Goal: Task Accomplishment & Management: Complete application form

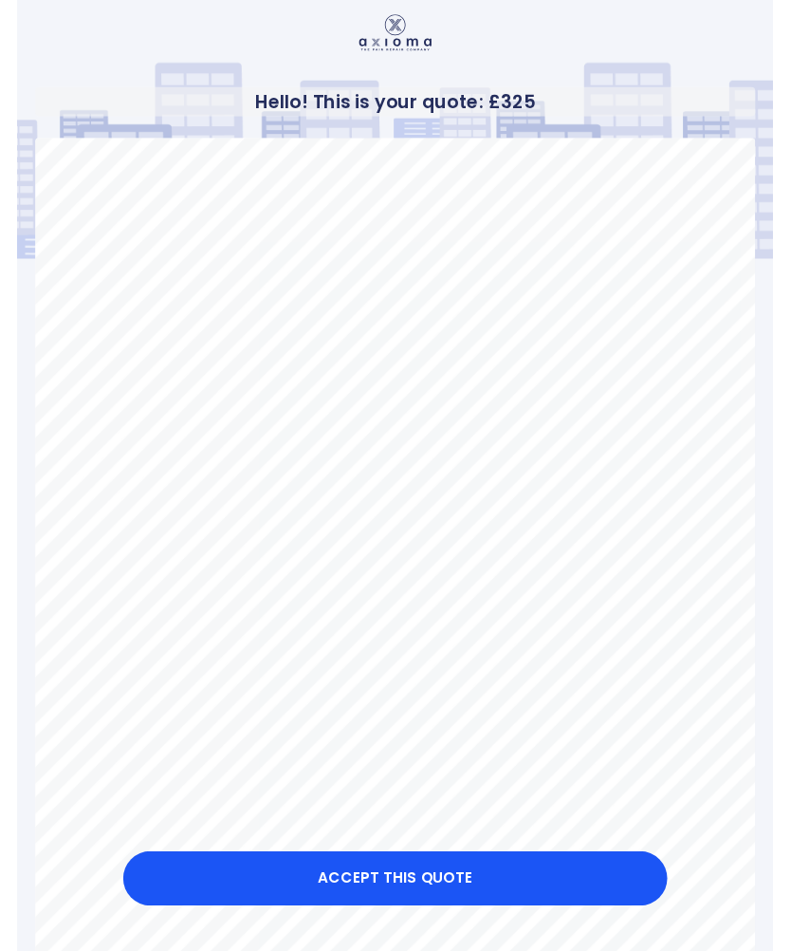
scroll to position [45, 0]
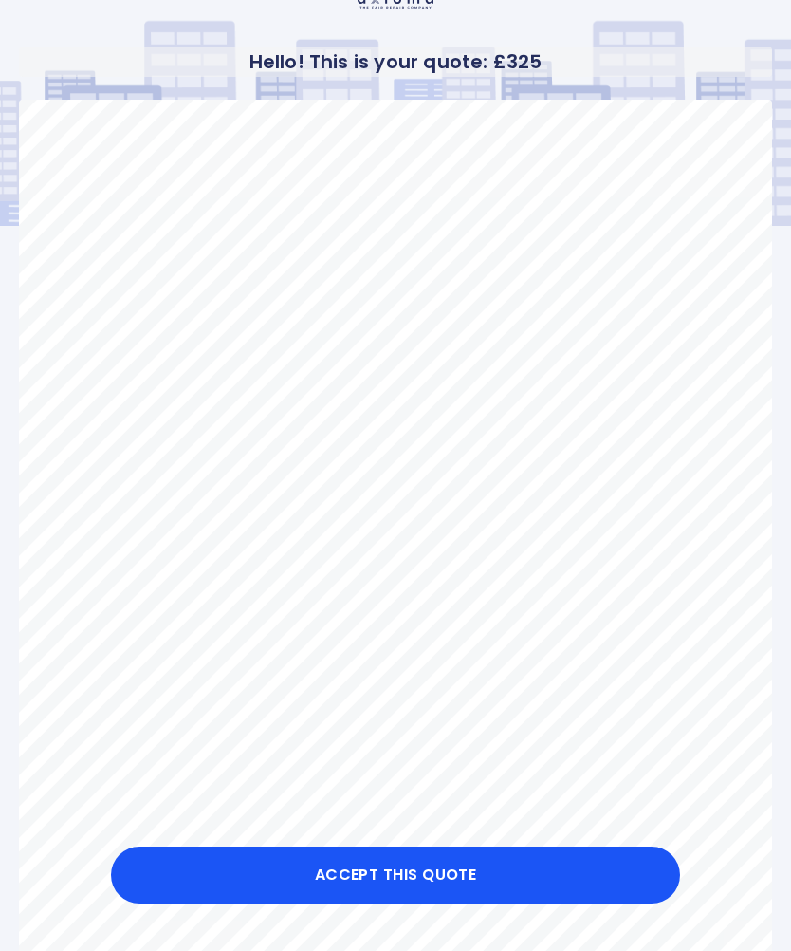
click at [427, 878] on button "Accept this Quote" at bounding box center [395, 874] width 569 height 57
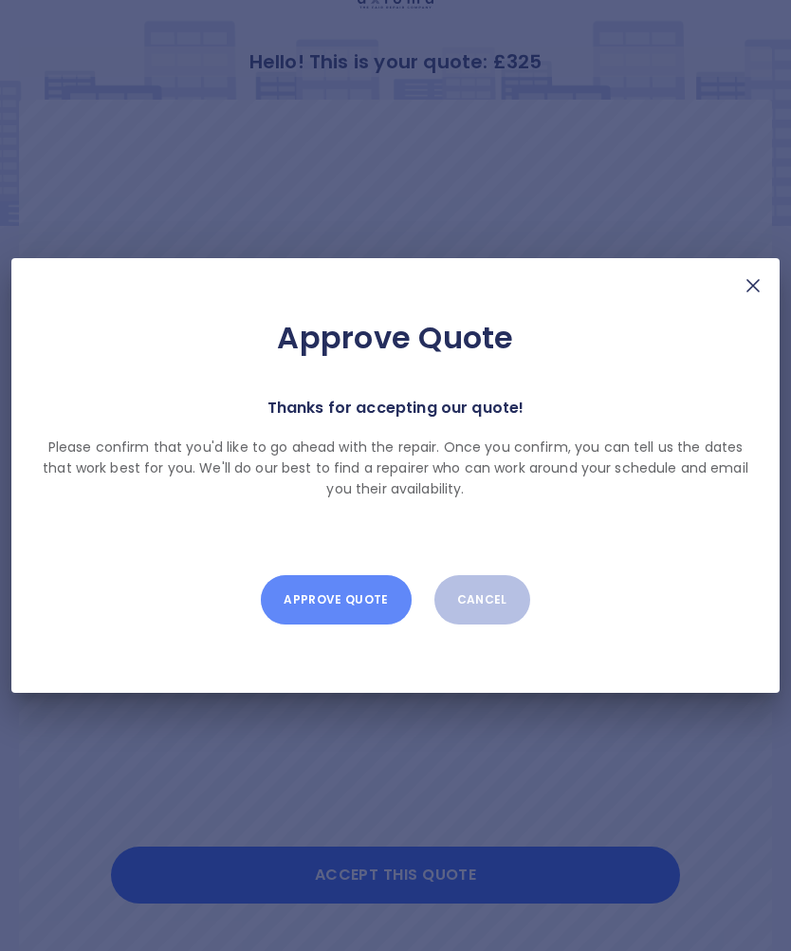
click at [328, 610] on button "Approve Quote" at bounding box center [336, 599] width 150 height 49
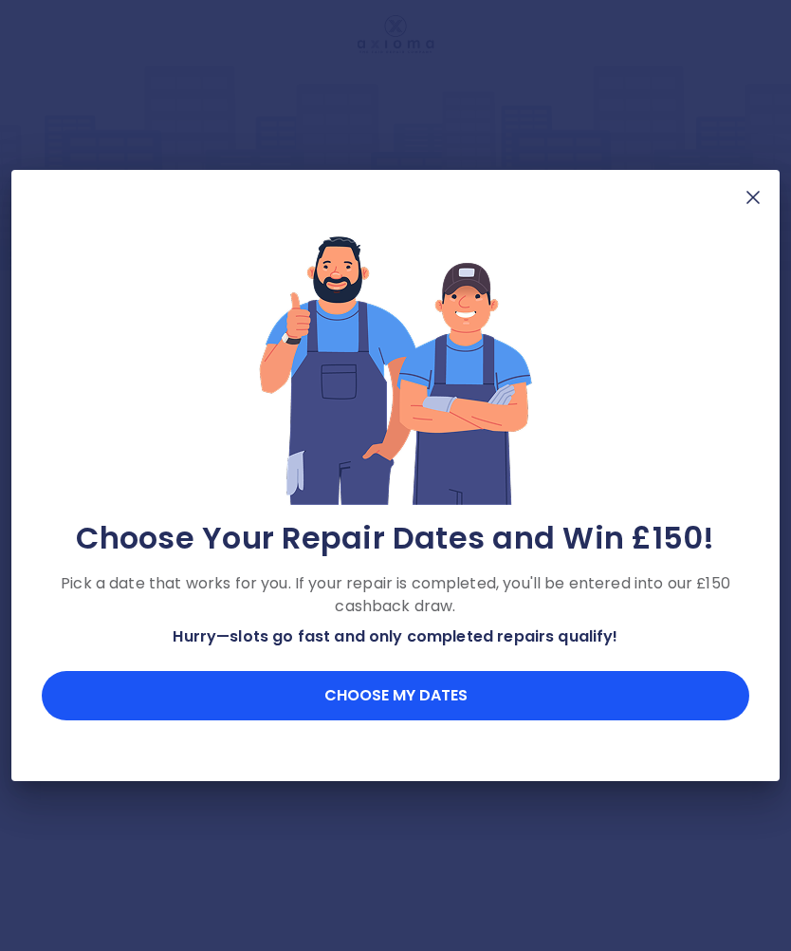
click at [433, 694] on button "Choose my dates" at bounding box center [396, 695] width 708 height 49
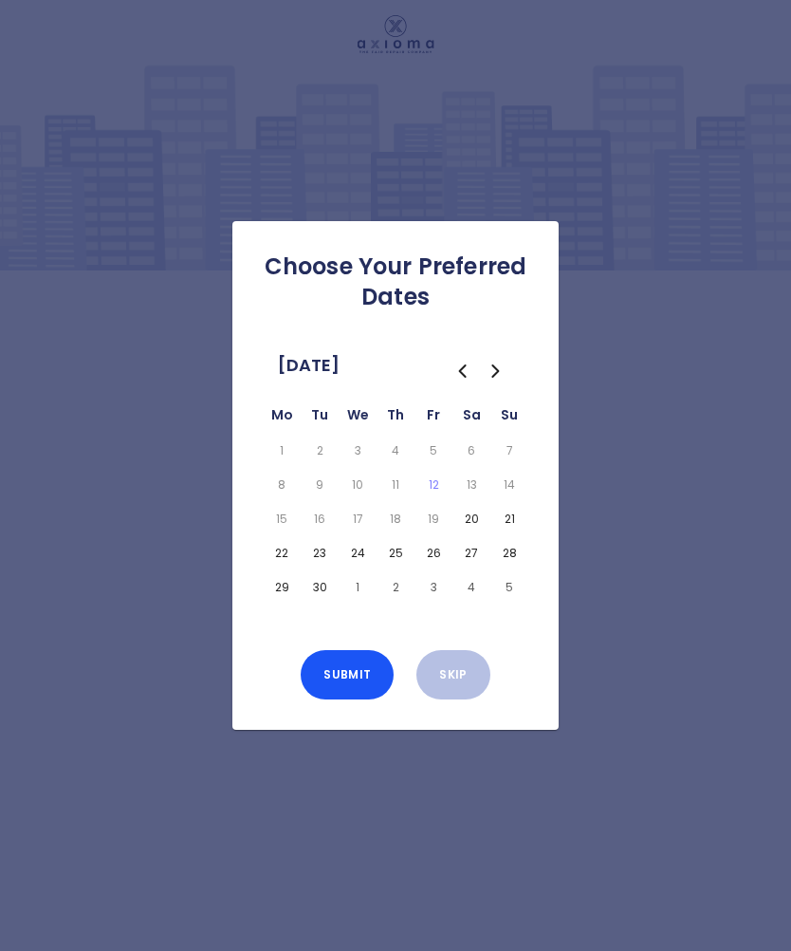
click at [317, 557] on button "23" at bounding box center [320, 553] width 30 height 27
click at [349, 675] on button "Submit" at bounding box center [347, 674] width 93 height 49
